Goal: Task Accomplishment & Management: Manage account settings

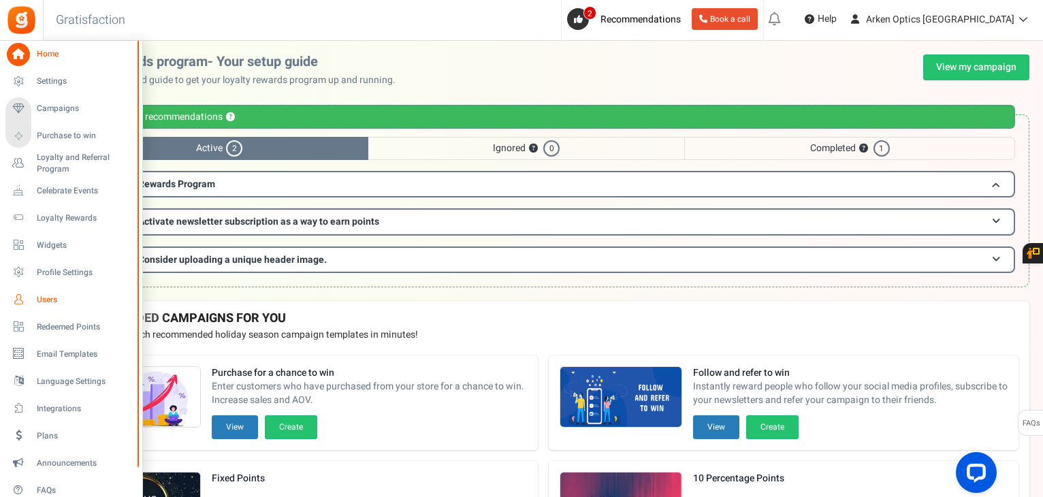
click at [51, 297] on span "Users" at bounding box center [84, 300] width 95 height 12
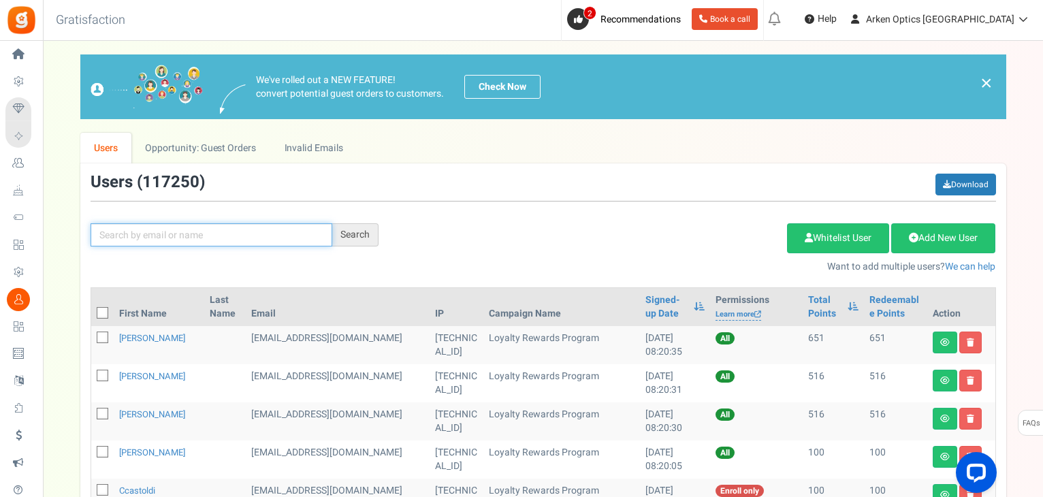
click at [185, 235] on input "text" at bounding box center [212, 234] width 242 height 23
paste input "[EMAIL_ADDRESS][DOMAIN_NAME]"
type input "[EMAIL_ADDRESS][DOMAIN_NAME]"
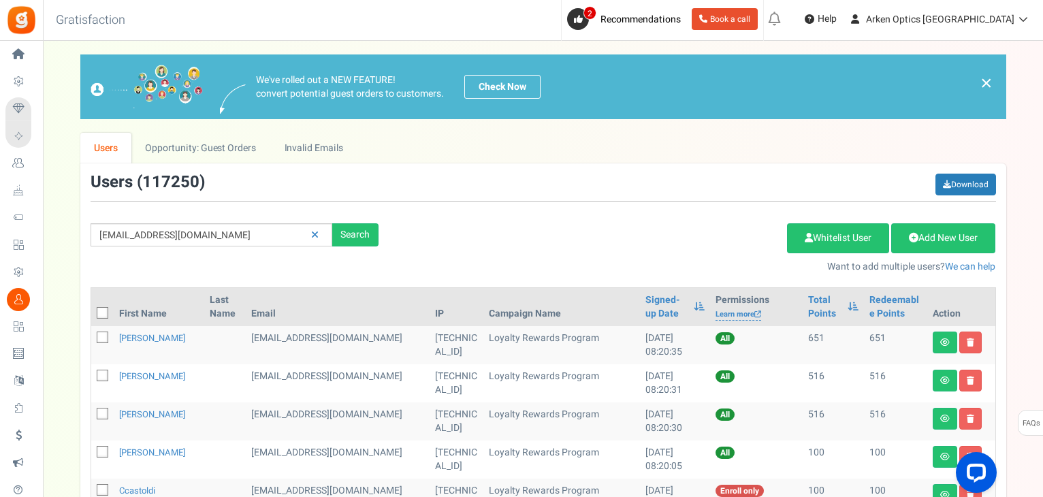
click at [369, 221] on div "stephenb160@gmail.com Search Add Etsy Order Delete Selected Users Import Users …" at bounding box center [543, 224] width 926 height 100
click at [361, 231] on div "Search" at bounding box center [355, 234] width 46 height 23
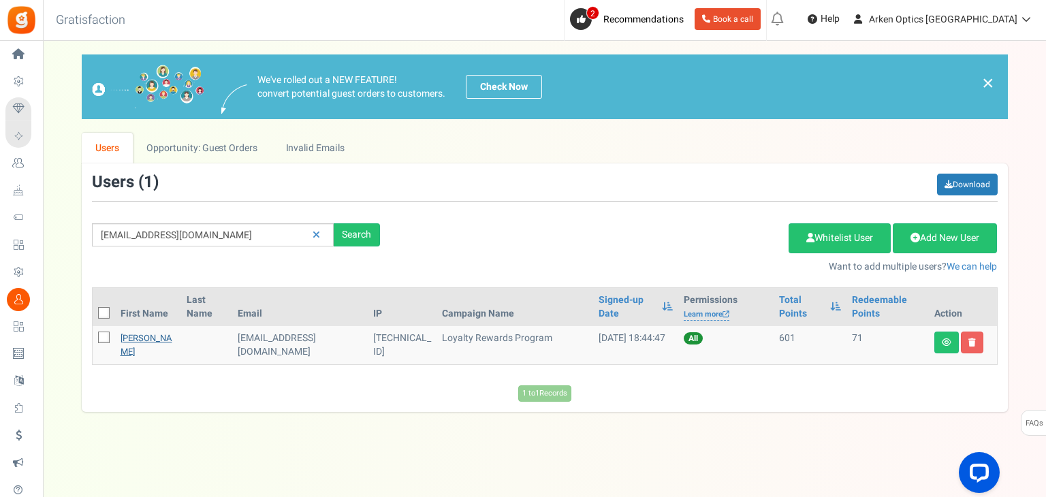
click at [133, 334] on link "[PERSON_NAME]" at bounding box center [146, 344] width 52 height 27
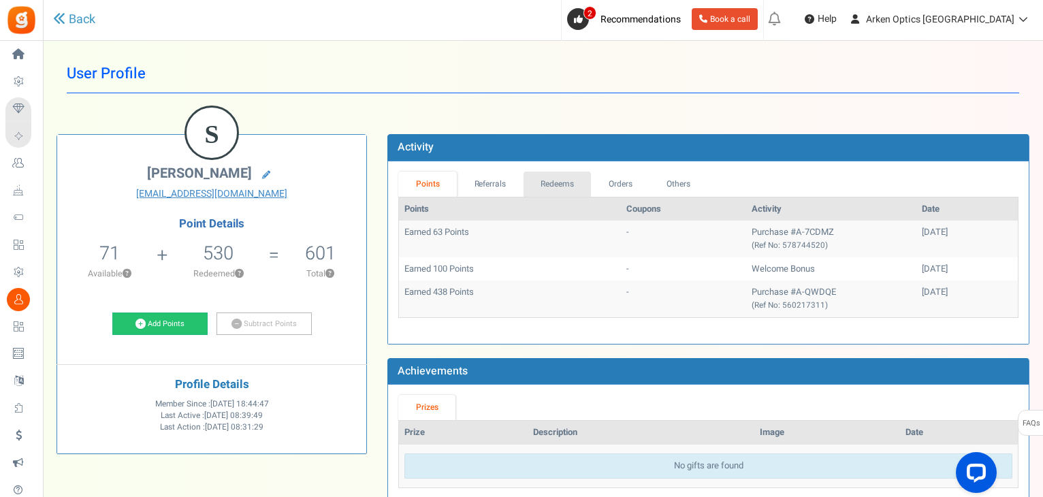
click at [567, 193] on link "Redeems" at bounding box center [557, 184] width 68 height 25
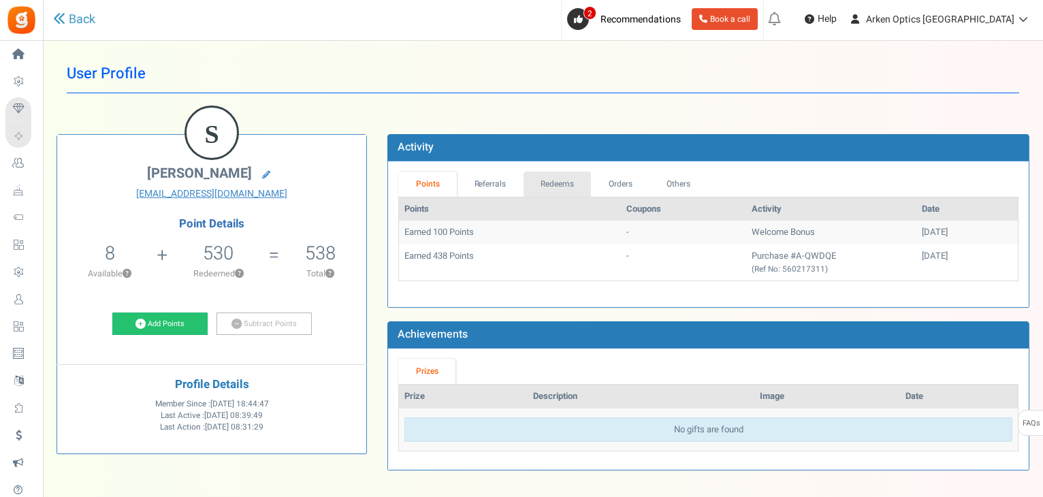
click at [553, 184] on link "Redeems" at bounding box center [557, 184] width 68 height 25
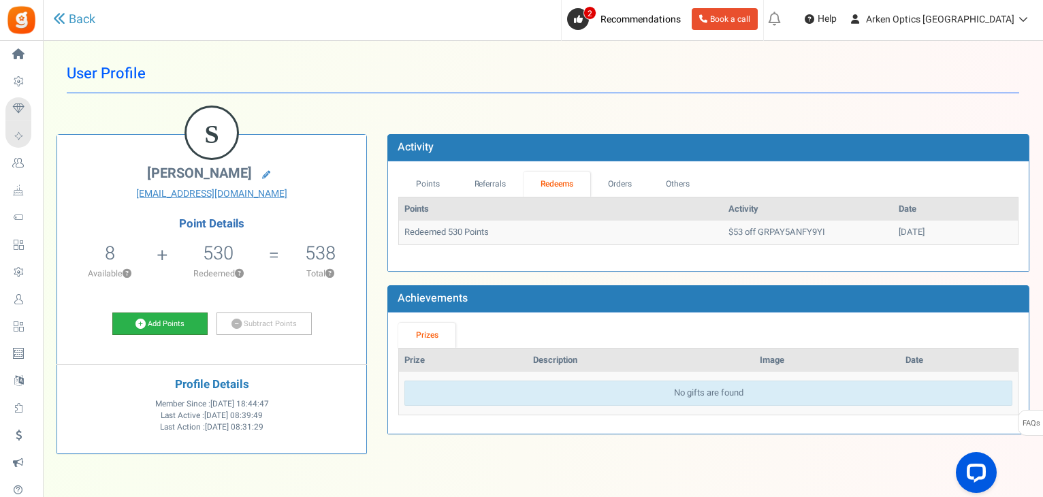
click at [177, 329] on link "Add Points" at bounding box center [159, 323] width 95 height 23
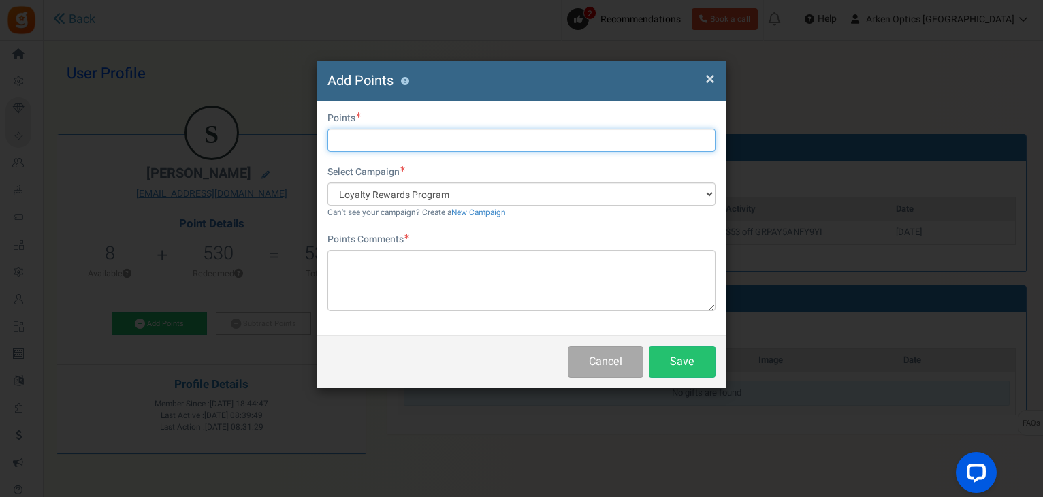
click at [356, 141] on input "text" at bounding box center [521, 140] width 388 height 23
type input "530"
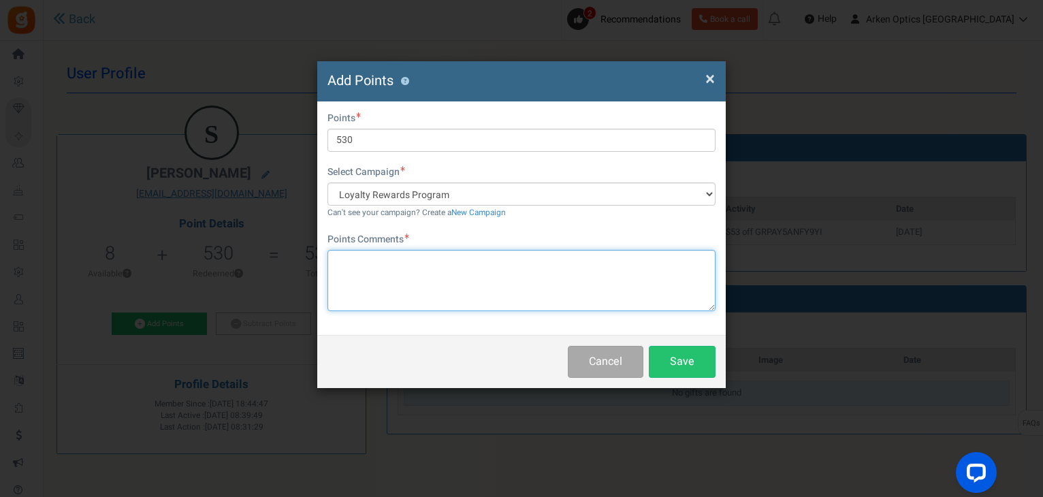
click at [371, 279] on textarea at bounding box center [521, 280] width 388 height 61
paste textarea "A-7CDMZ"
type textarea "Returned from A-7CDMZ - KN"
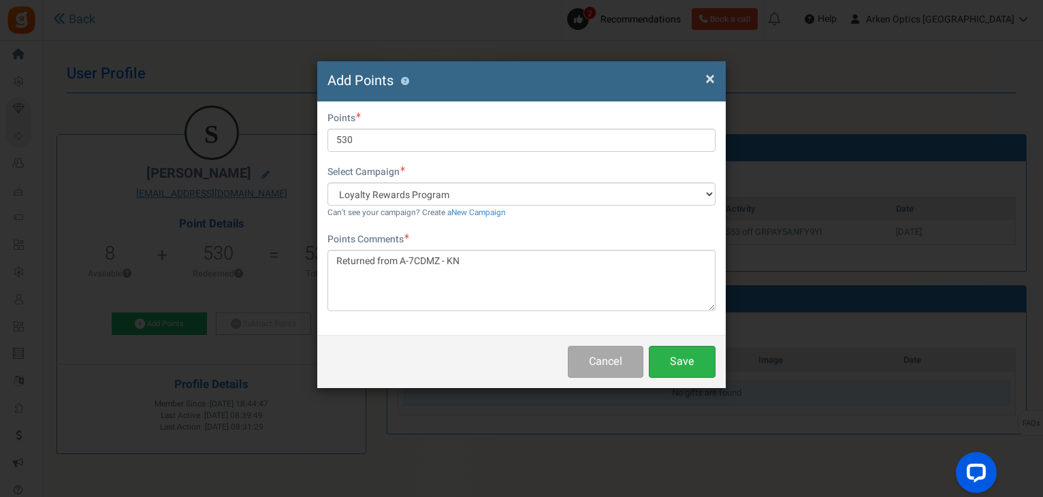
click at [677, 363] on button "Save" at bounding box center [682, 362] width 67 height 32
